Goal: Task Accomplishment & Management: Use online tool/utility

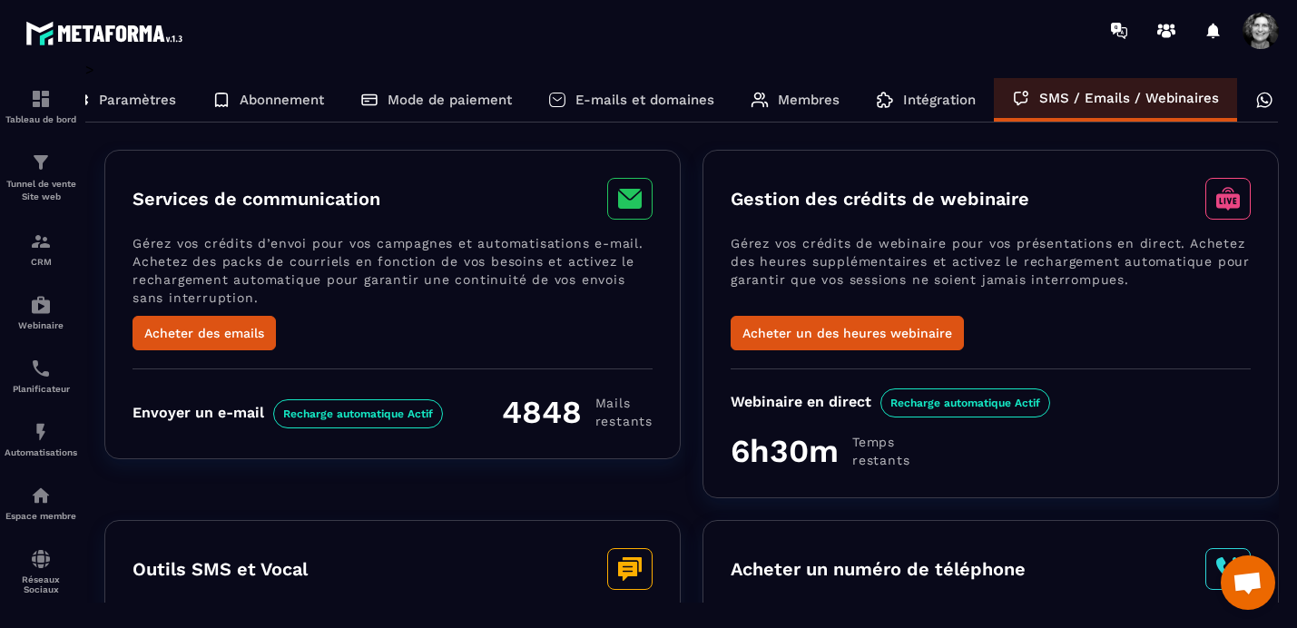
scroll to position [0, 119]
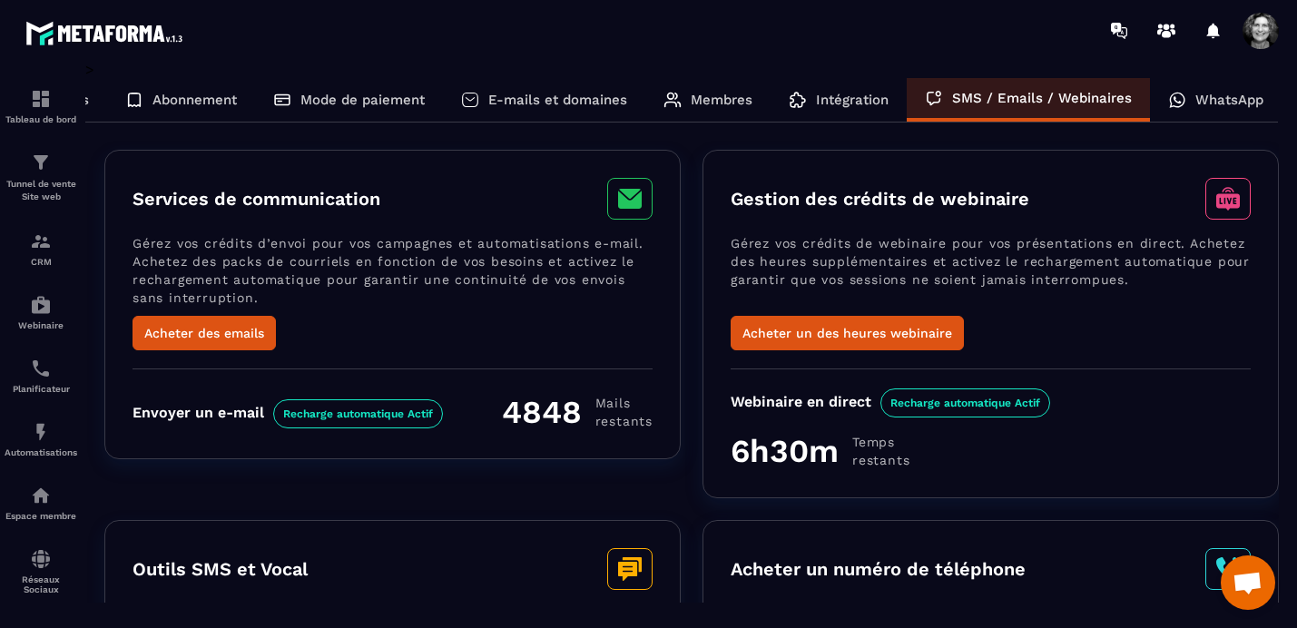
click at [1235, 100] on p "WhatsApp" at bounding box center [1229, 100] width 68 height 16
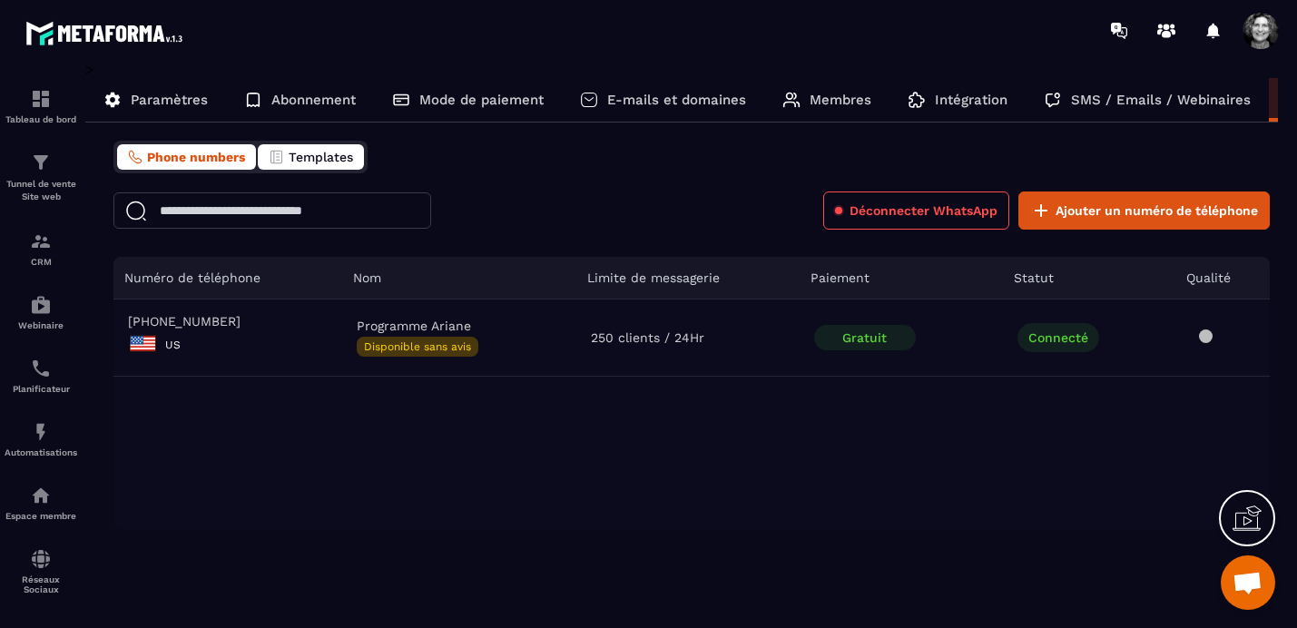
click at [328, 157] on span "Templates" at bounding box center [321, 157] width 64 height 15
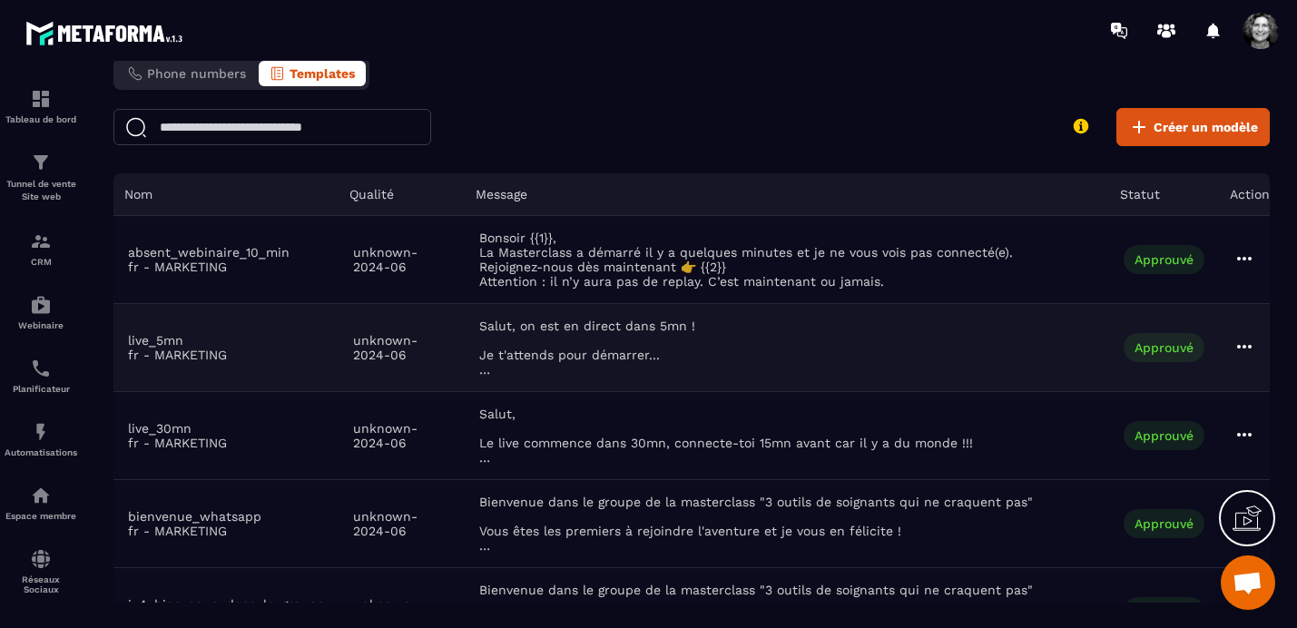
scroll to position [83, 0]
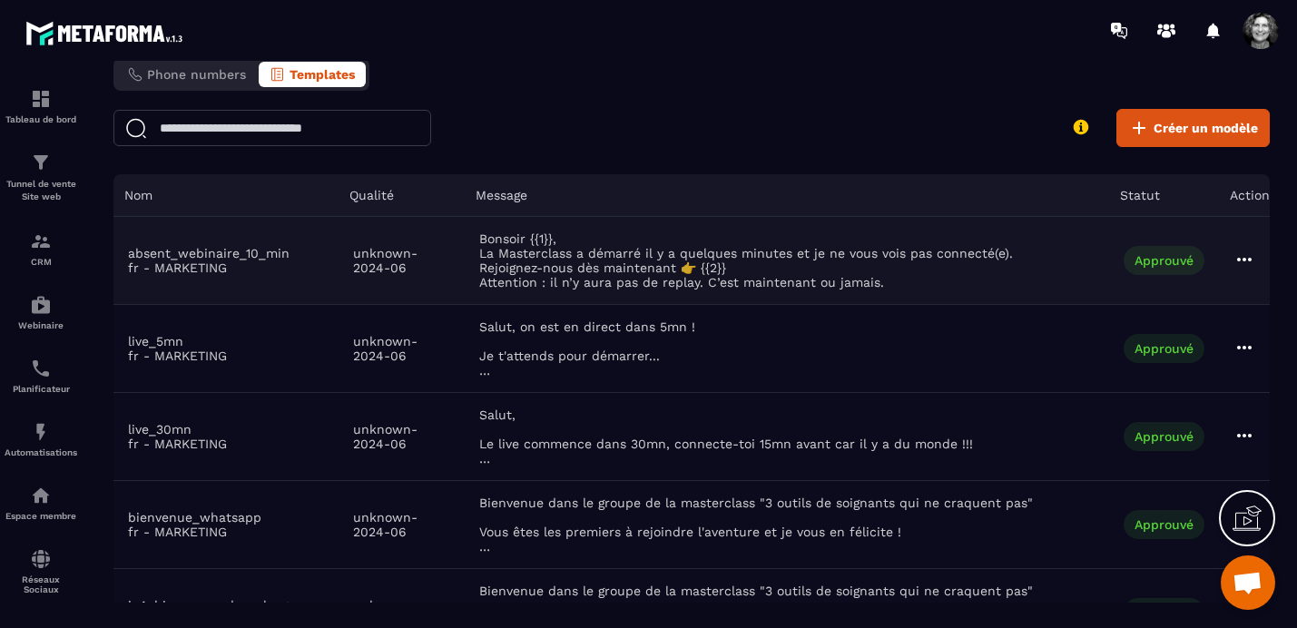
click at [1244, 259] on icon at bounding box center [1244, 260] width 22 height 22
click at [904, 322] on td "Salut, on est en direct dans 5mn ! Je t'attends pour démarrer... Voici ton lien…" at bounding box center [787, 349] width 644 height 88
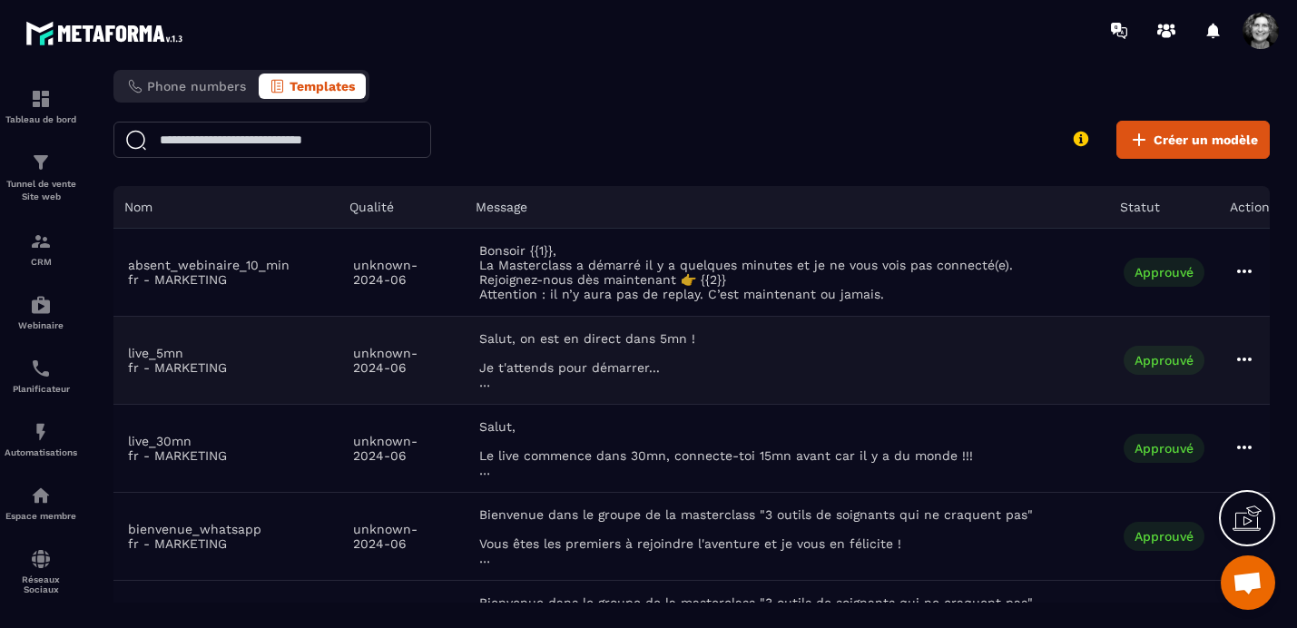
scroll to position [0, 0]
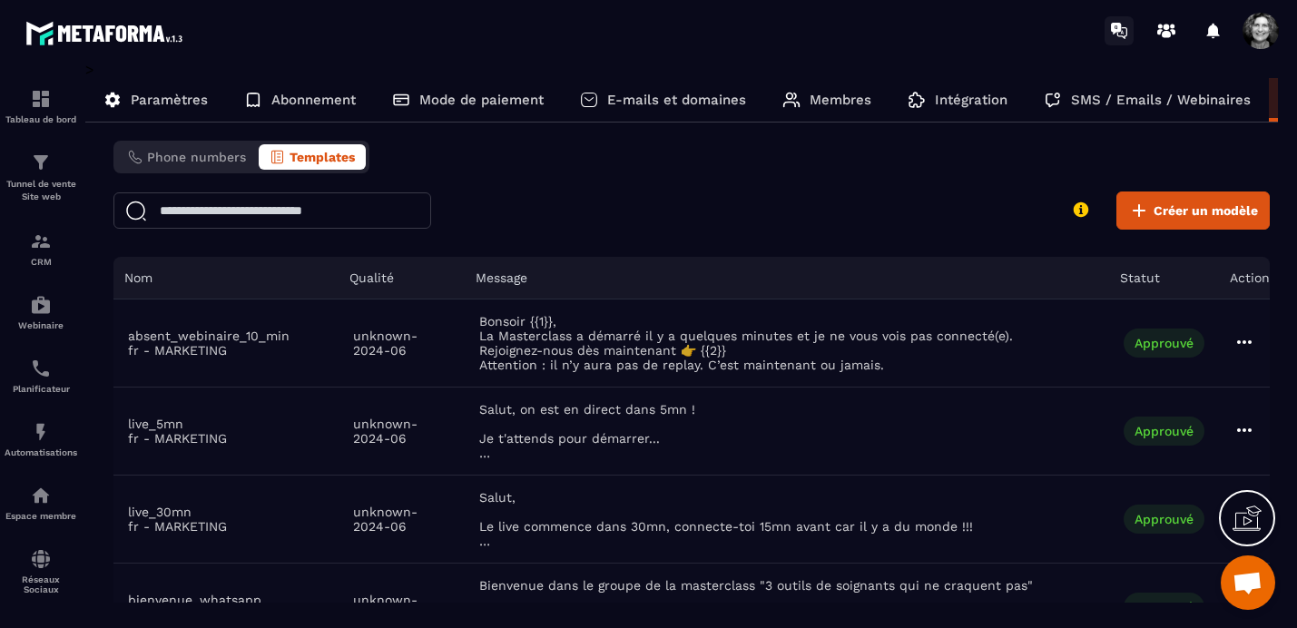
click at [1114, 29] on icon at bounding box center [1116, 29] width 10 height 12
click at [1172, 24] on circle at bounding box center [1172, 26] width 5 height 5
click at [1216, 30] on icon at bounding box center [1213, 30] width 13 height 15
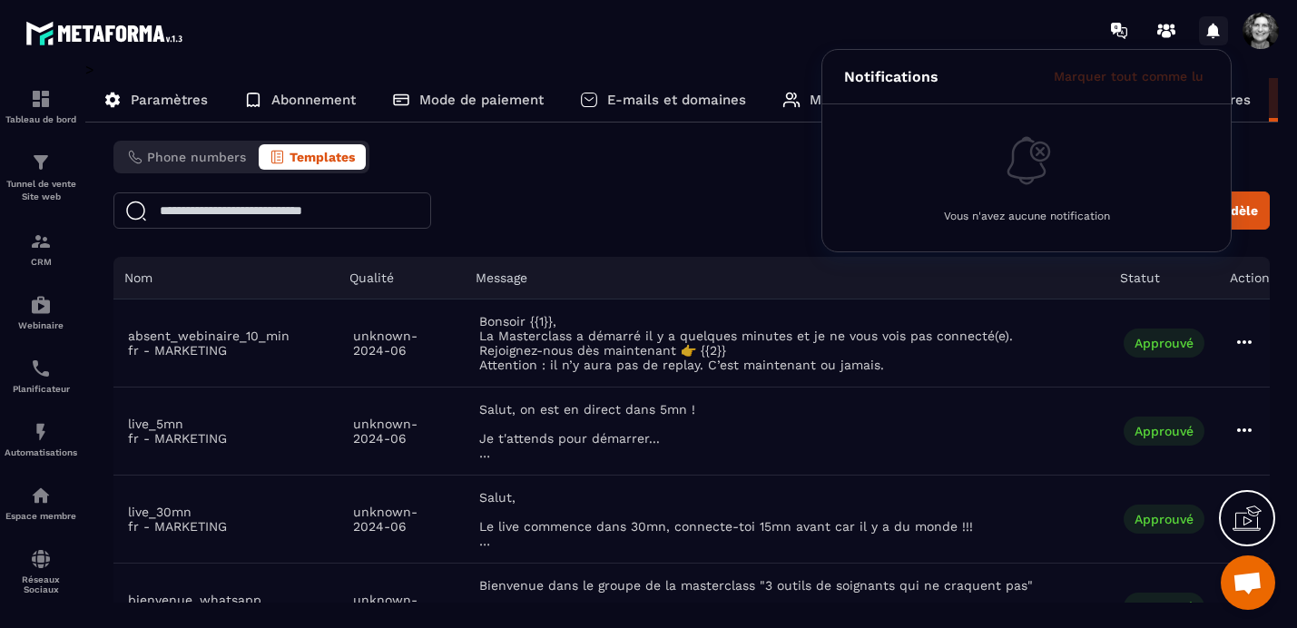
click at [1215, 31] on icon at bounding box center [1213, 30] width 13 height 15
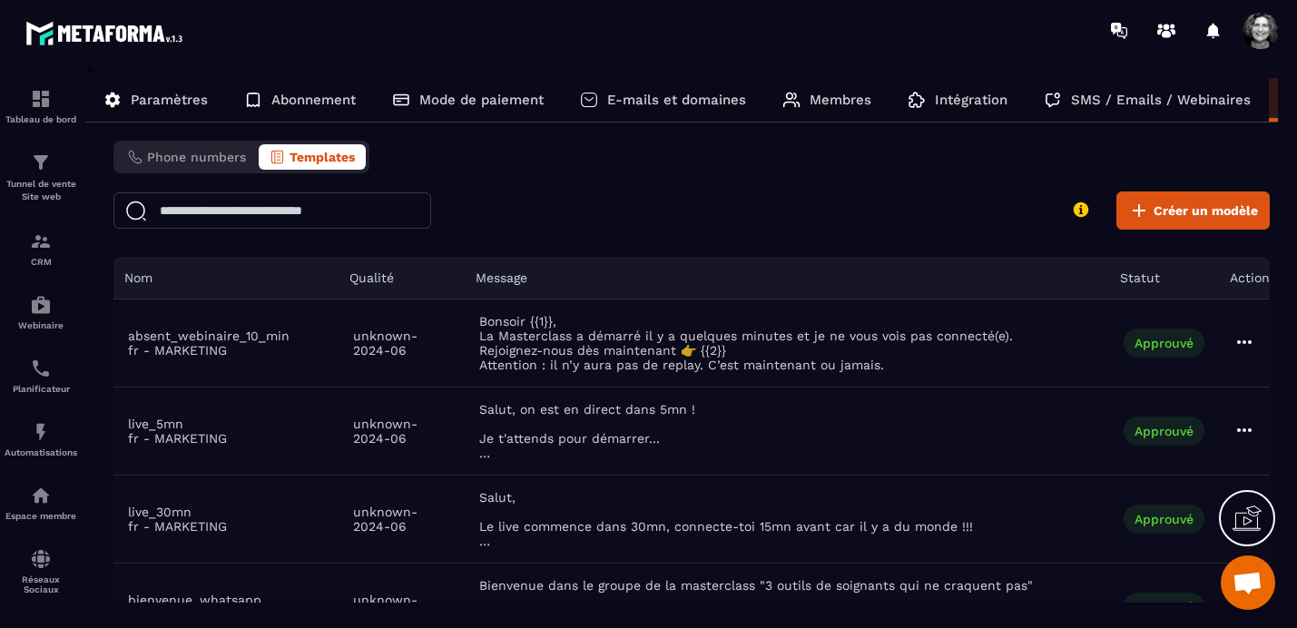
click at [1257, 583] on span "Ouvrir le chat" at bounding box center [1247, 584] width 30 height 25
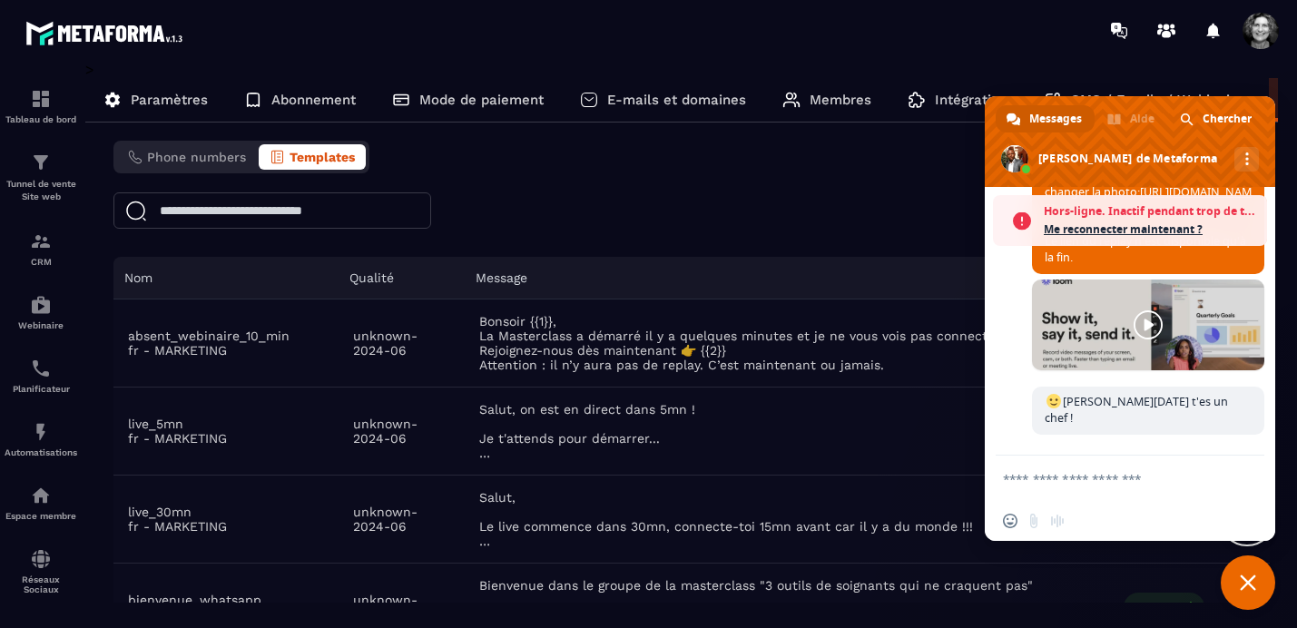
scroll to position [23064, 0]
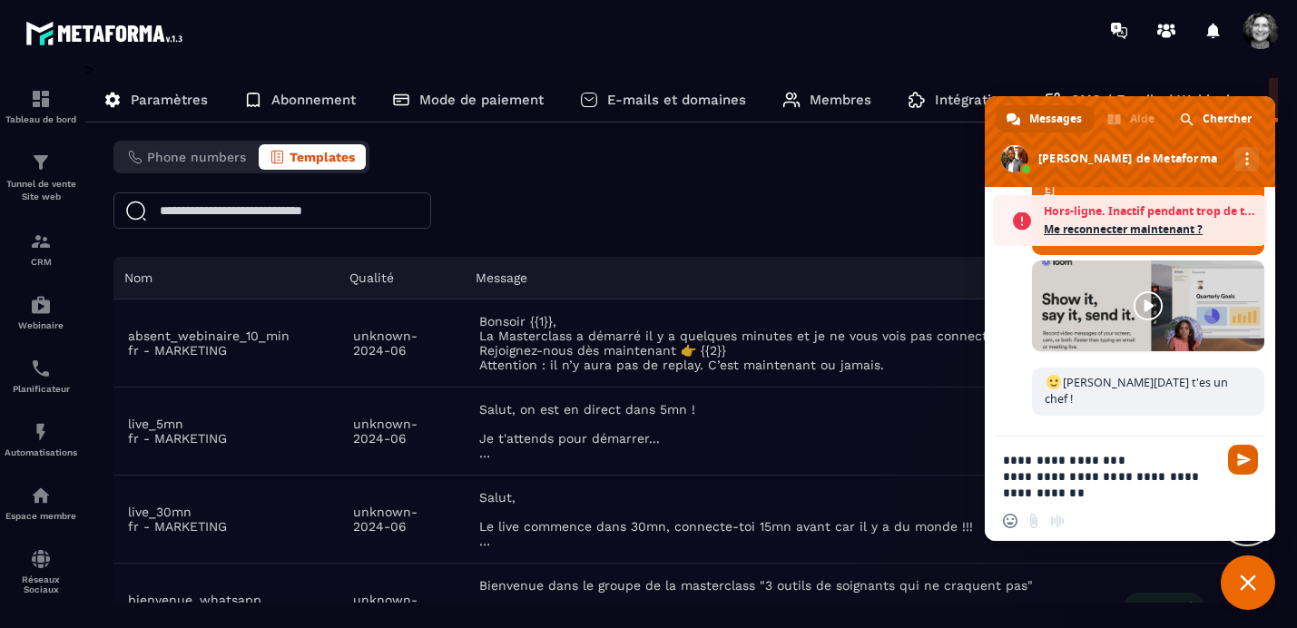
type textarea "**********"
click at [1244, 457] on span "Envoyer" at bounding box center [1244, 460] width 14 height 14
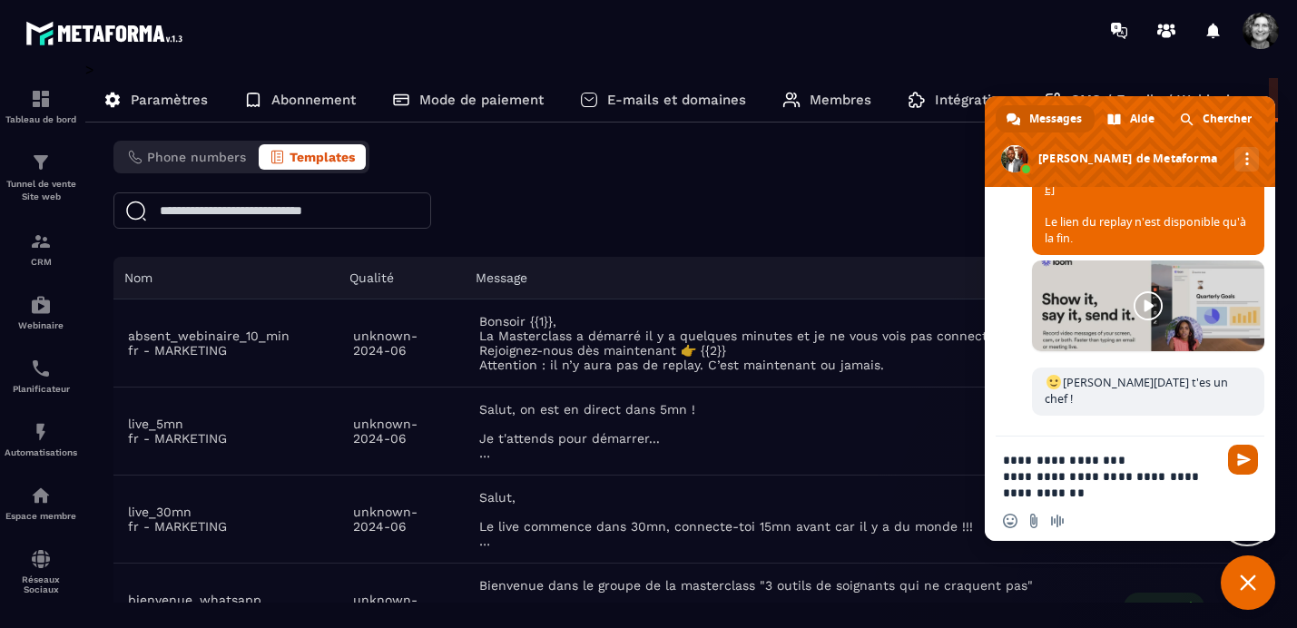
click at [1244, 457] on span "Envoyer" at bounding box center [1244, 460] width 14 height 14
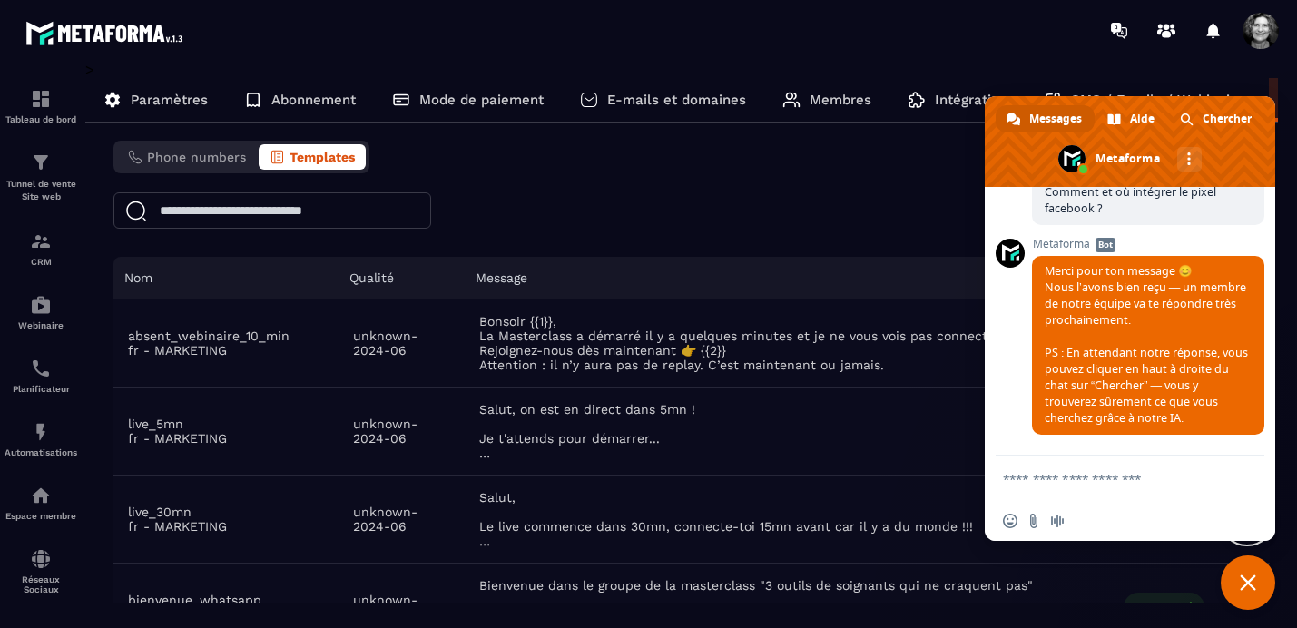
scroll to position [23314, 0]
click at [162, 103] on p "Paramètres" at bounding box center [169, 100] width 77 height 16
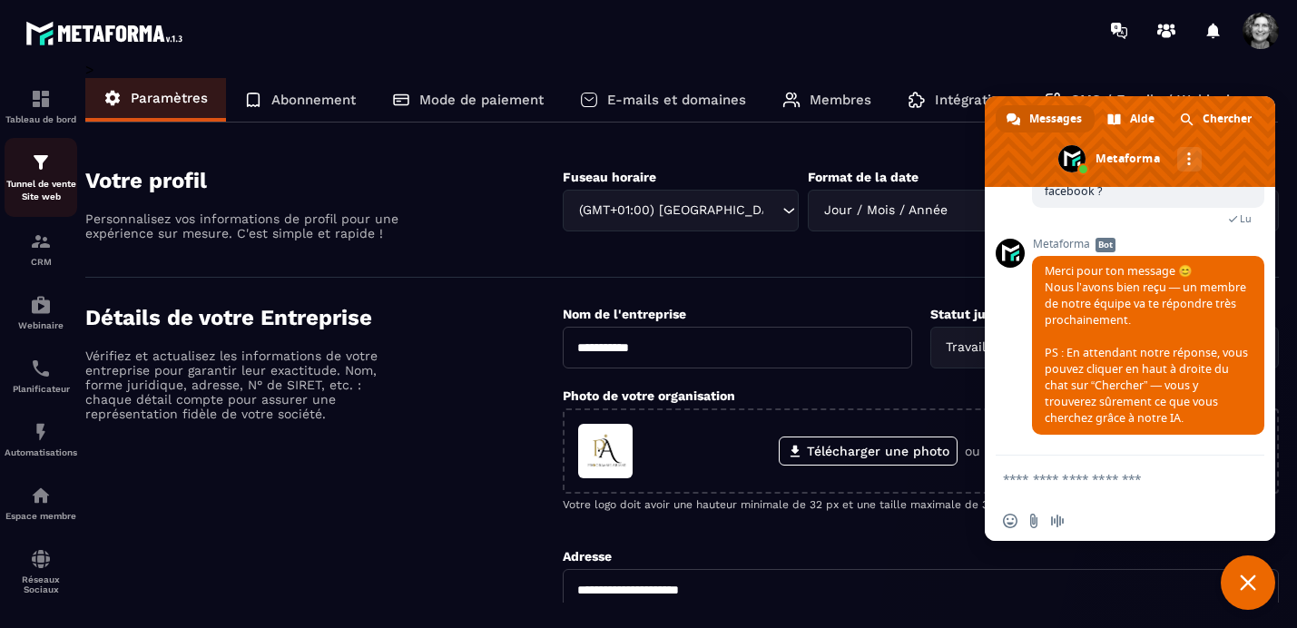
click at [36, 165] on img at bounding box center [41, 163] width 22 height 22
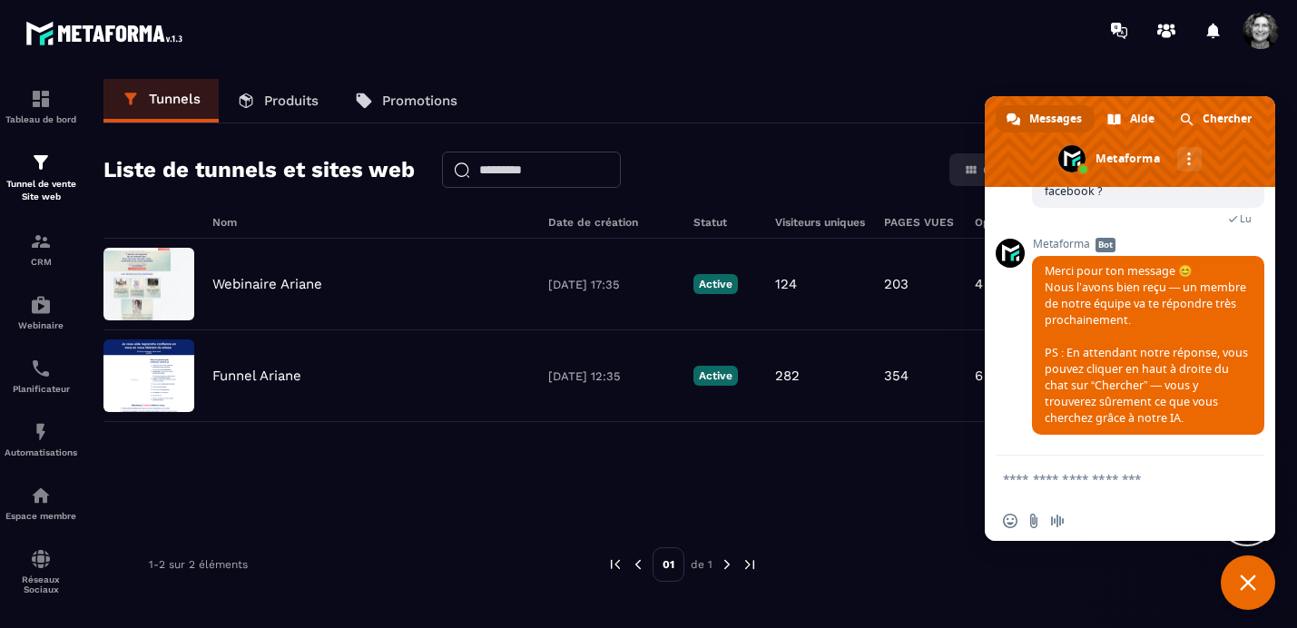
click at [1259, 583] on span "Fermer le chat" at bounding box center [1247, 582] width 54 height 54
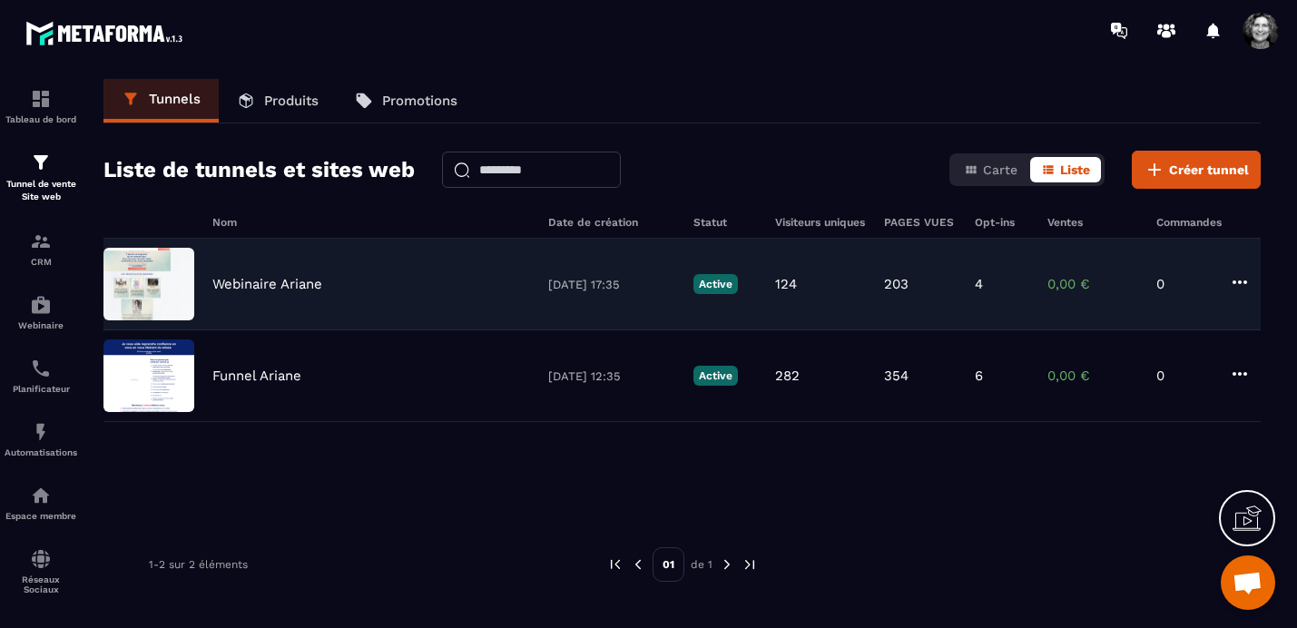
click at [433, 277] on div "Webinaire Ariane" at bounding box center [371, 284] width 318 height 16
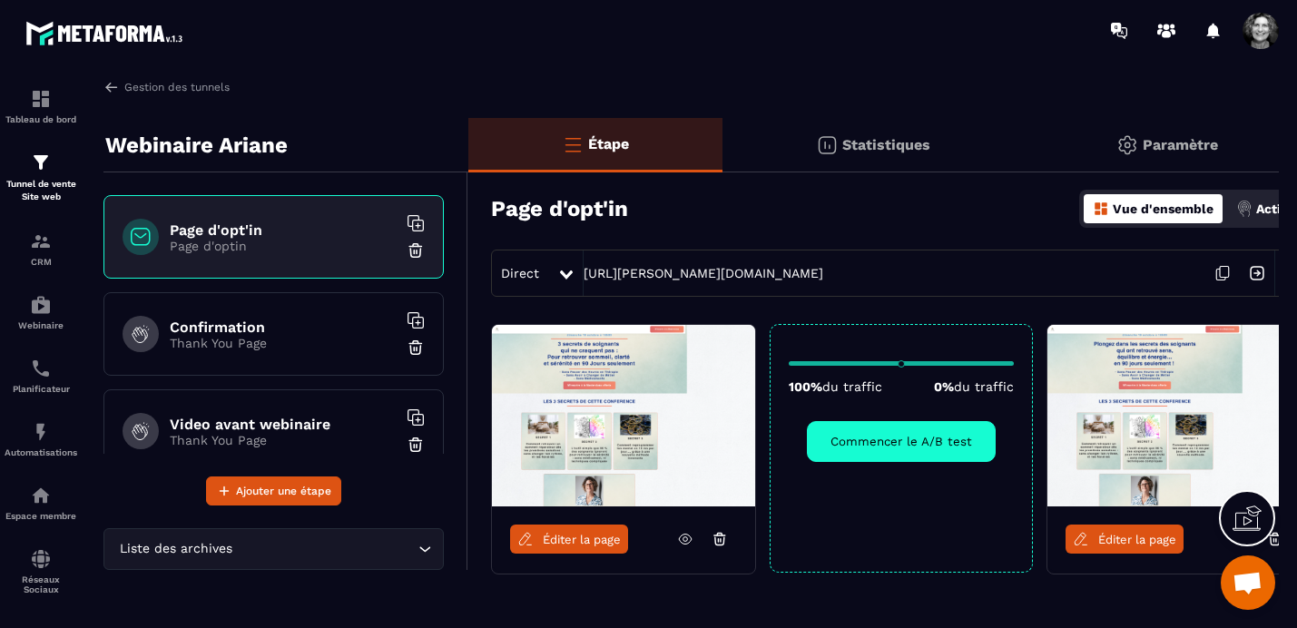
click at [1156, 144] on p "Paramètre" at bounding box center [1179, 144] width 75 height 17
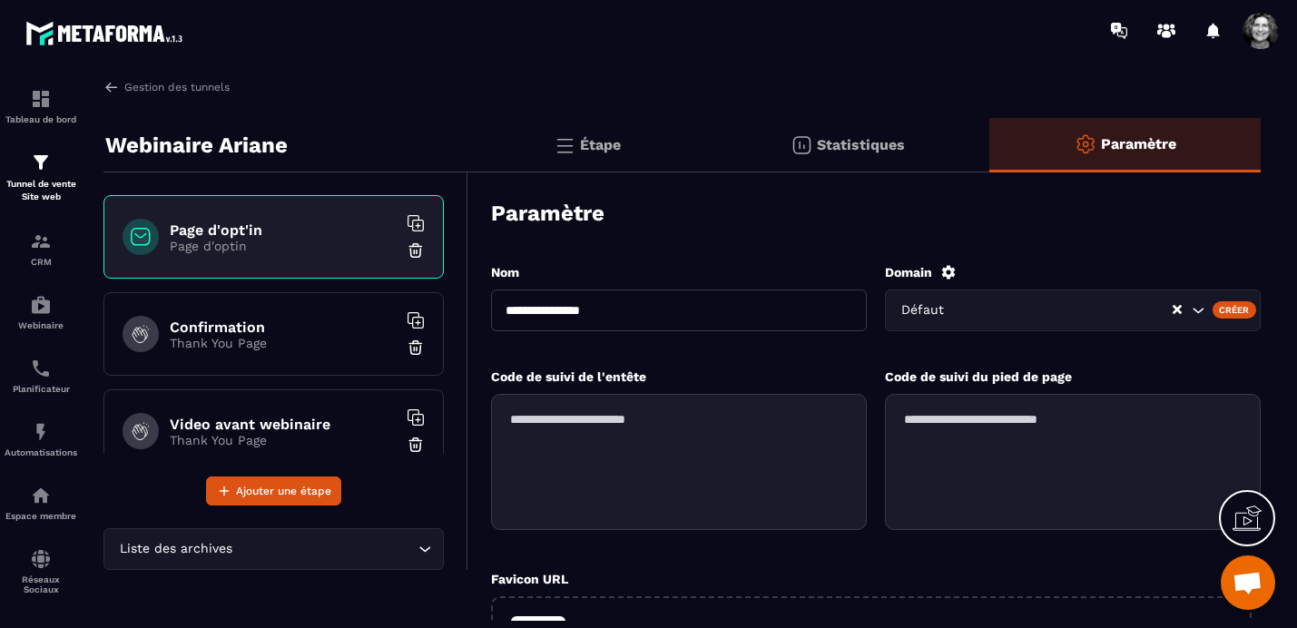
click at [1260, 590] on span "Ouvrir le chat" at bounding box center [1247, 584] width 30 height 25
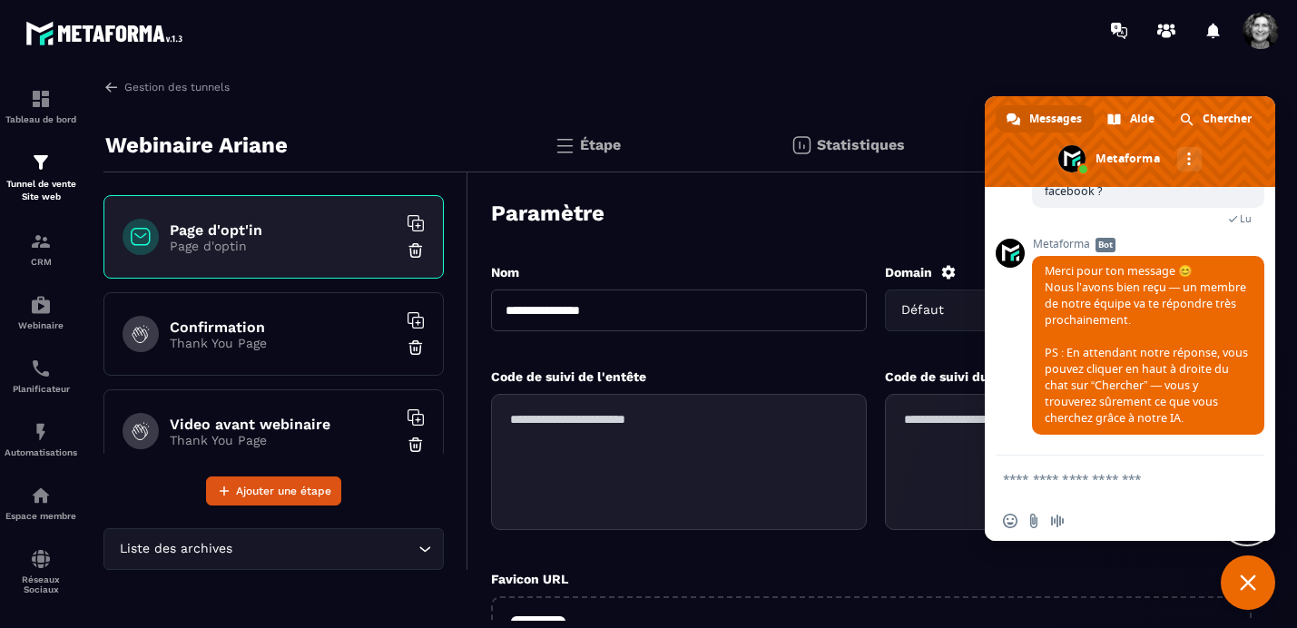
scroll to position [23332, 0]
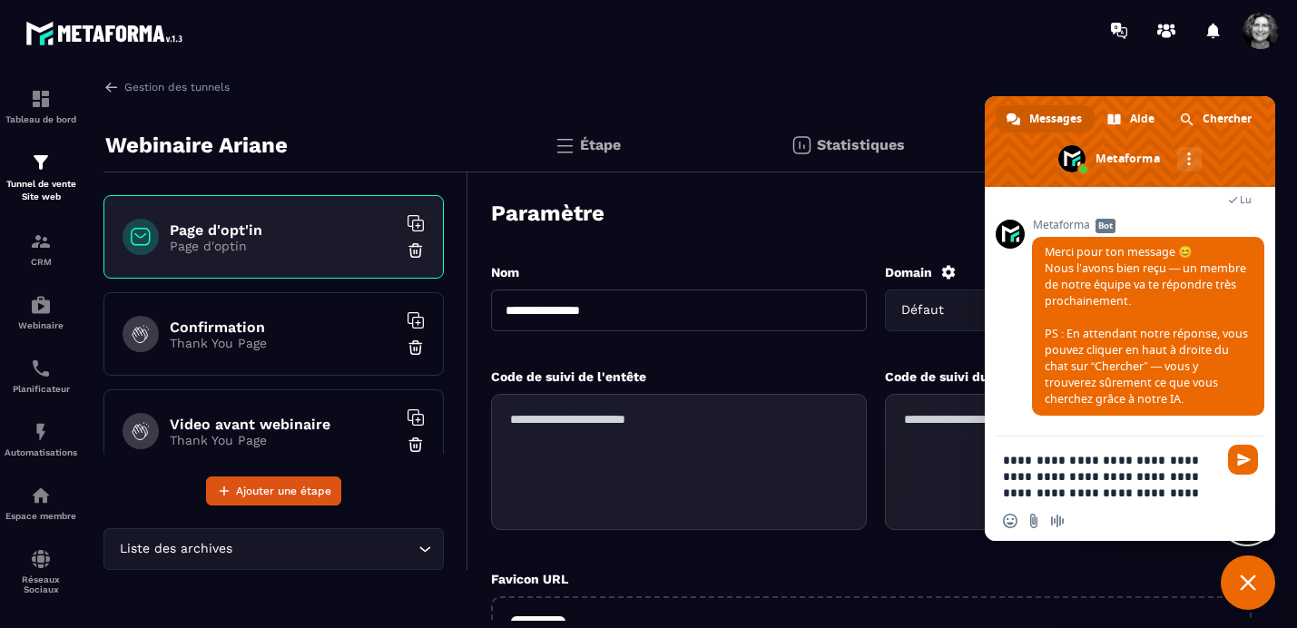
type textarea "**********"
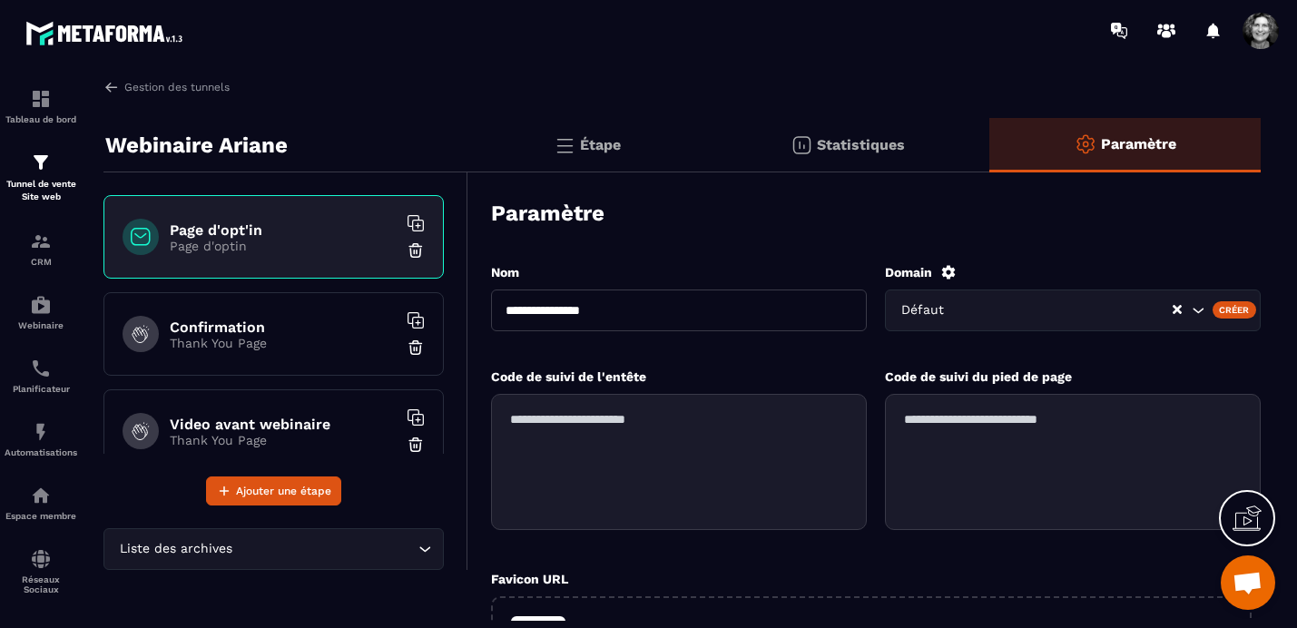
scroll to position [23921, 0]
click at [288, 229] on h6 "Page d'opt'in" at bounding box center [283, 229] width 227 height 17
click at [511, 419] on textarea at bounding box center [679, 462] width 376 height 136
paste textarea "**********"
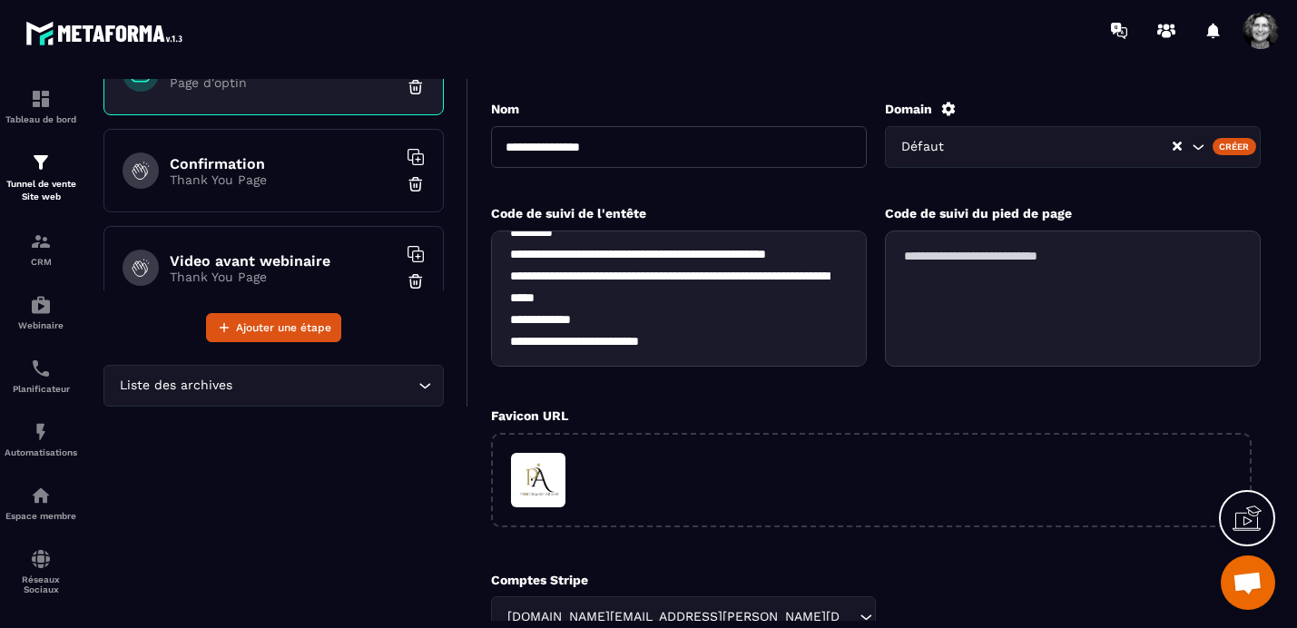
scroll to position [338, 0]
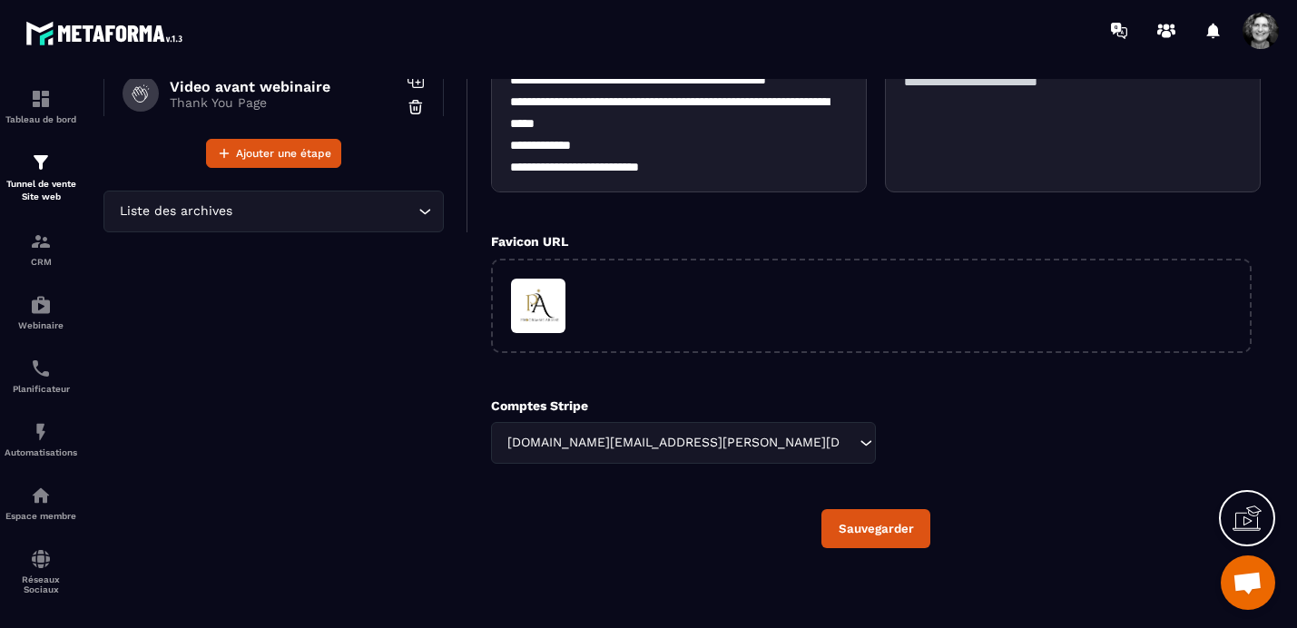
type textarea "**********"
click at [883, 534] on button "Sauvegarder" at bounding box center [875, 528] width 109 height 39
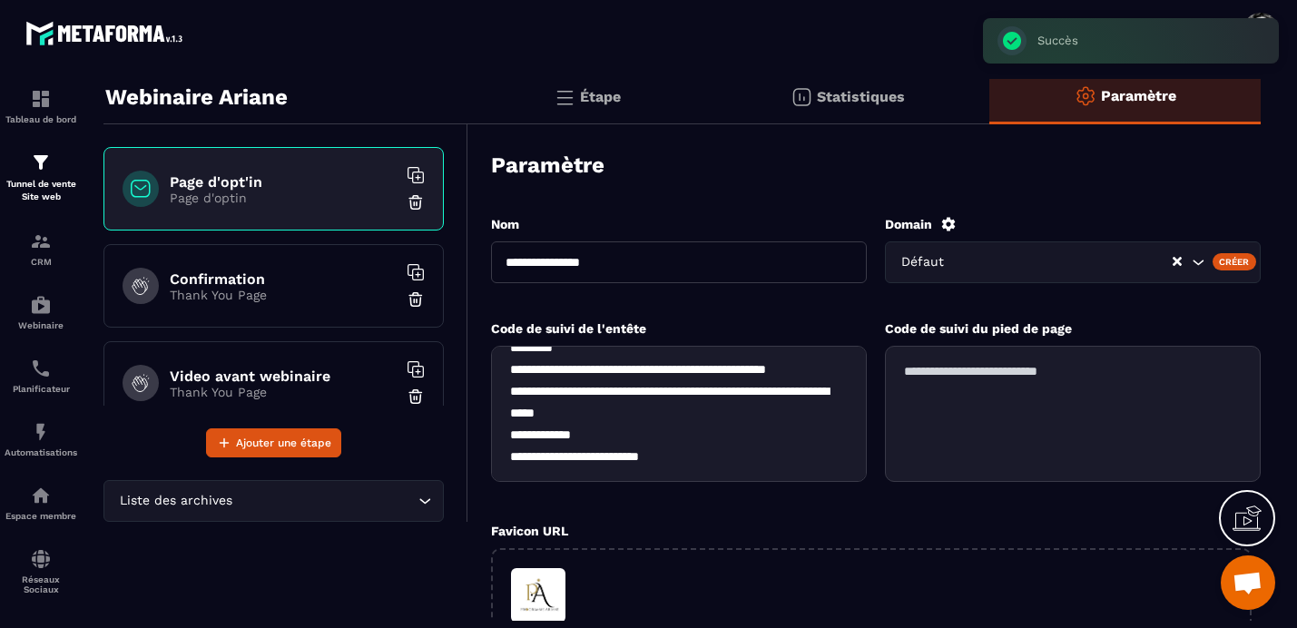
scroll to position [0, 0]
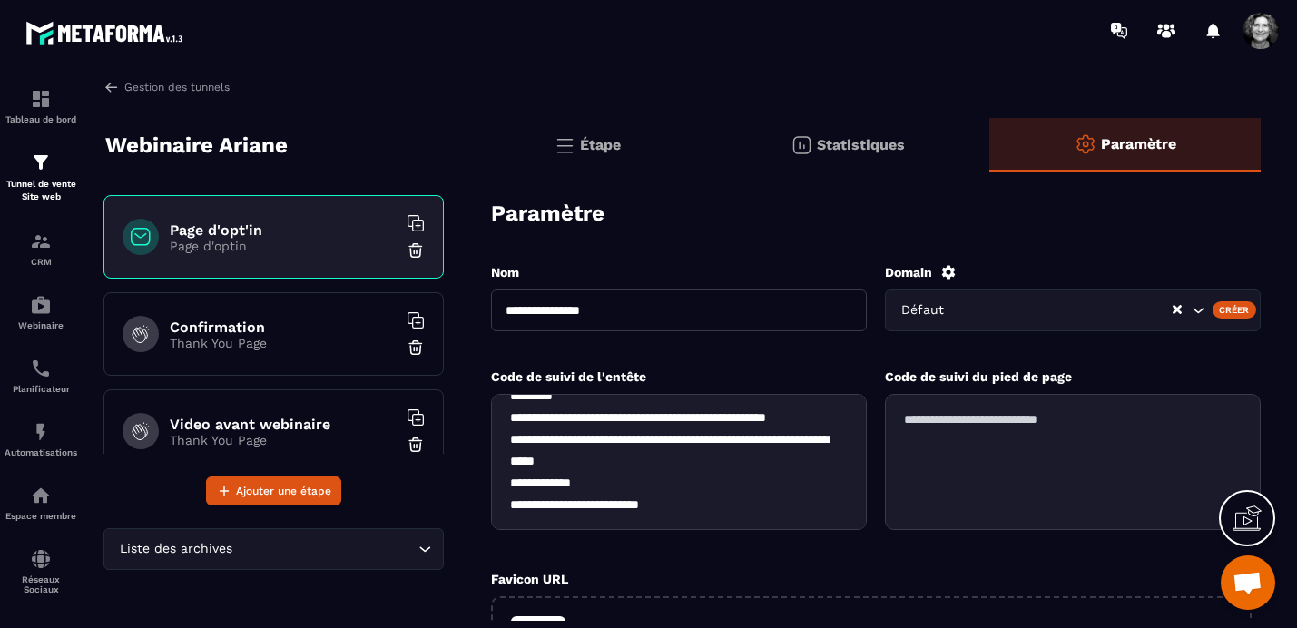
click at [250, 334] on h6 "Confirmation" at bounding box center [283, 326] width 227 height 17
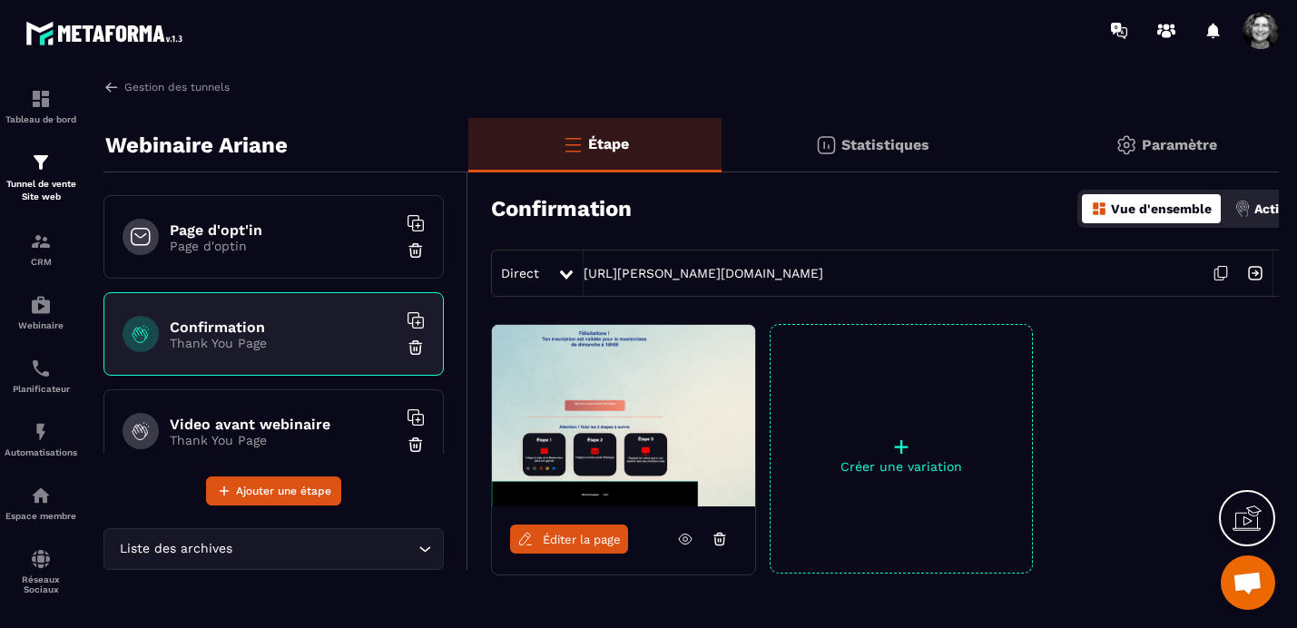
click at [593, 541] on span "Éditer la page" at bounding box center [582, 540] width 78 height 14
